Goal: Task Accomplishment & Management: Manage account settings

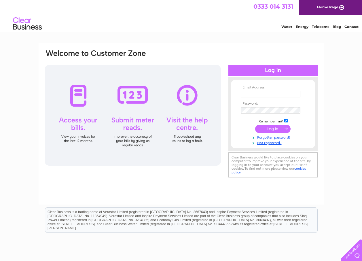
type input "[EMAIL_ADDRESS][DOMAIN_NAME]"
click at [271, 128] on input "submit" at bounding box center [272, 129] width 35 height 8
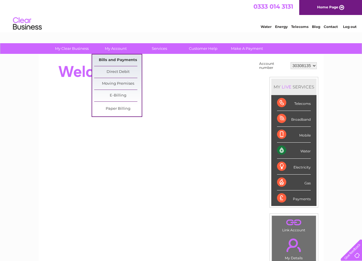
click at [118, 59] on link "Bills and Payments" at bounding box center [118, 60] width 48 height 12
